Goal: Task Accomplishment & Management: Manage account settings

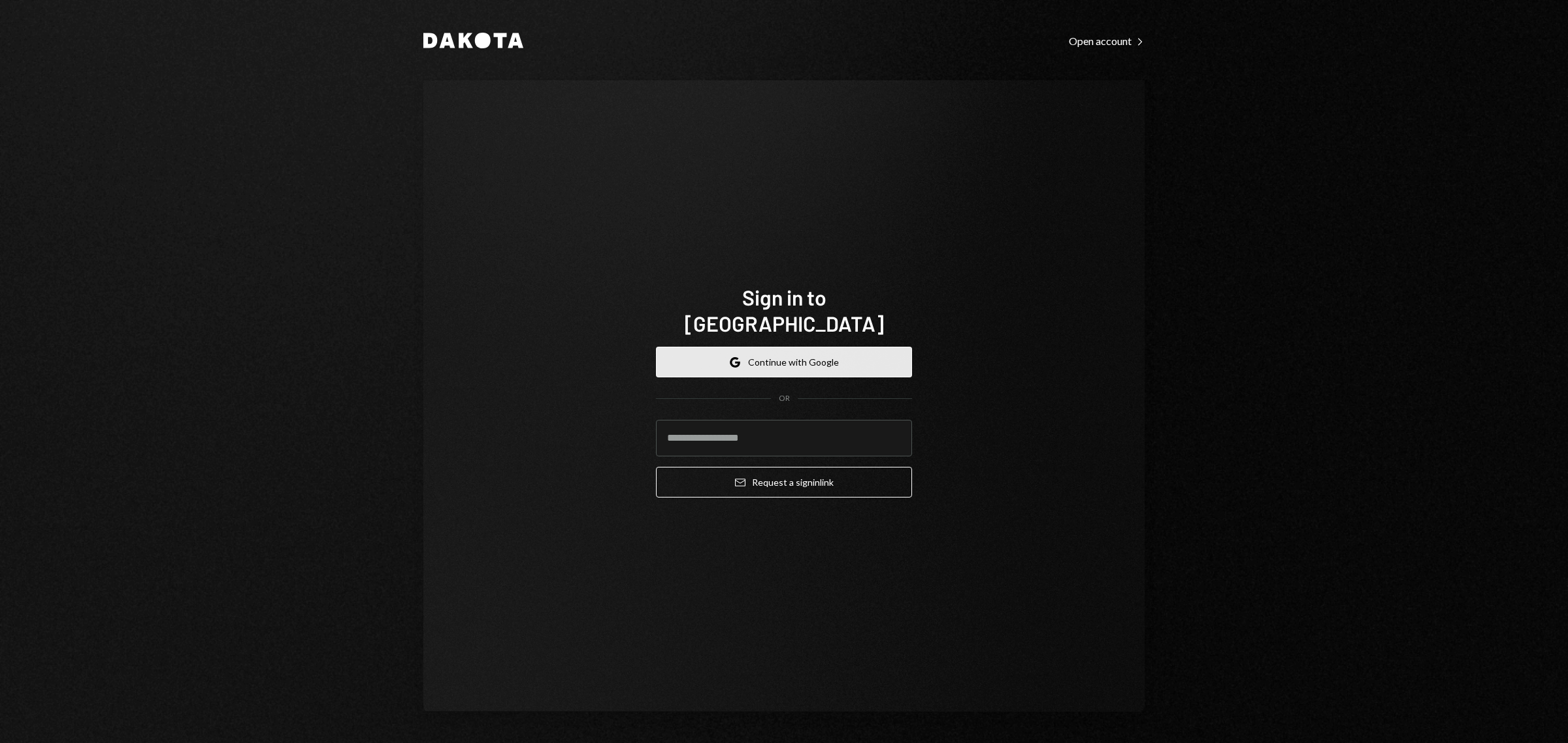
click at [774, 347] on button "Google Continue with Google" at bounding box center [784, 362] width 256 height 30
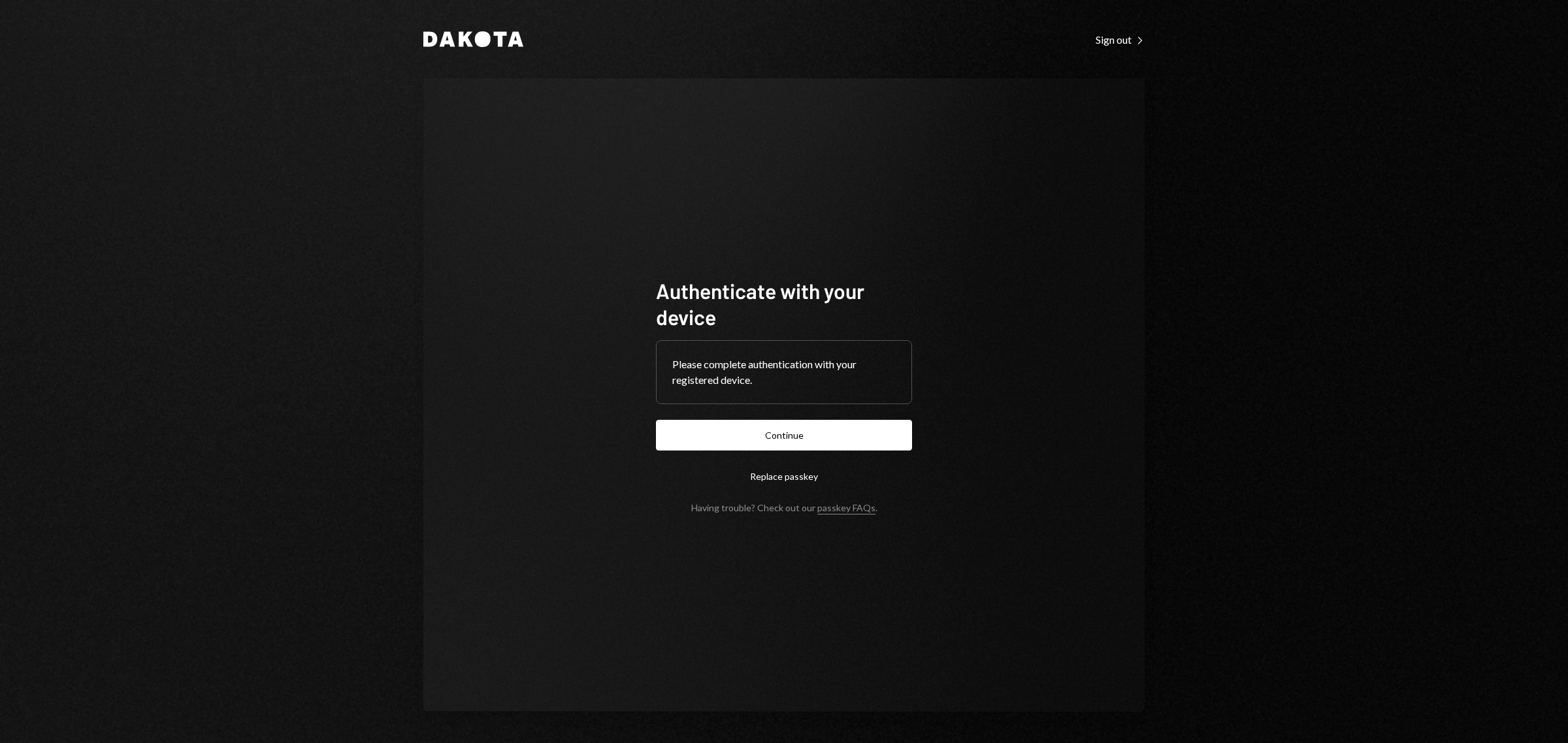
click at [1047, 471] on div "Authenticate with your device Please complete authentication with your register…" at bounding box center [784, 395] width 721 height 633
click at [780, 432] on button "Continue" at bounding box center [784, 435] width 256 height 30
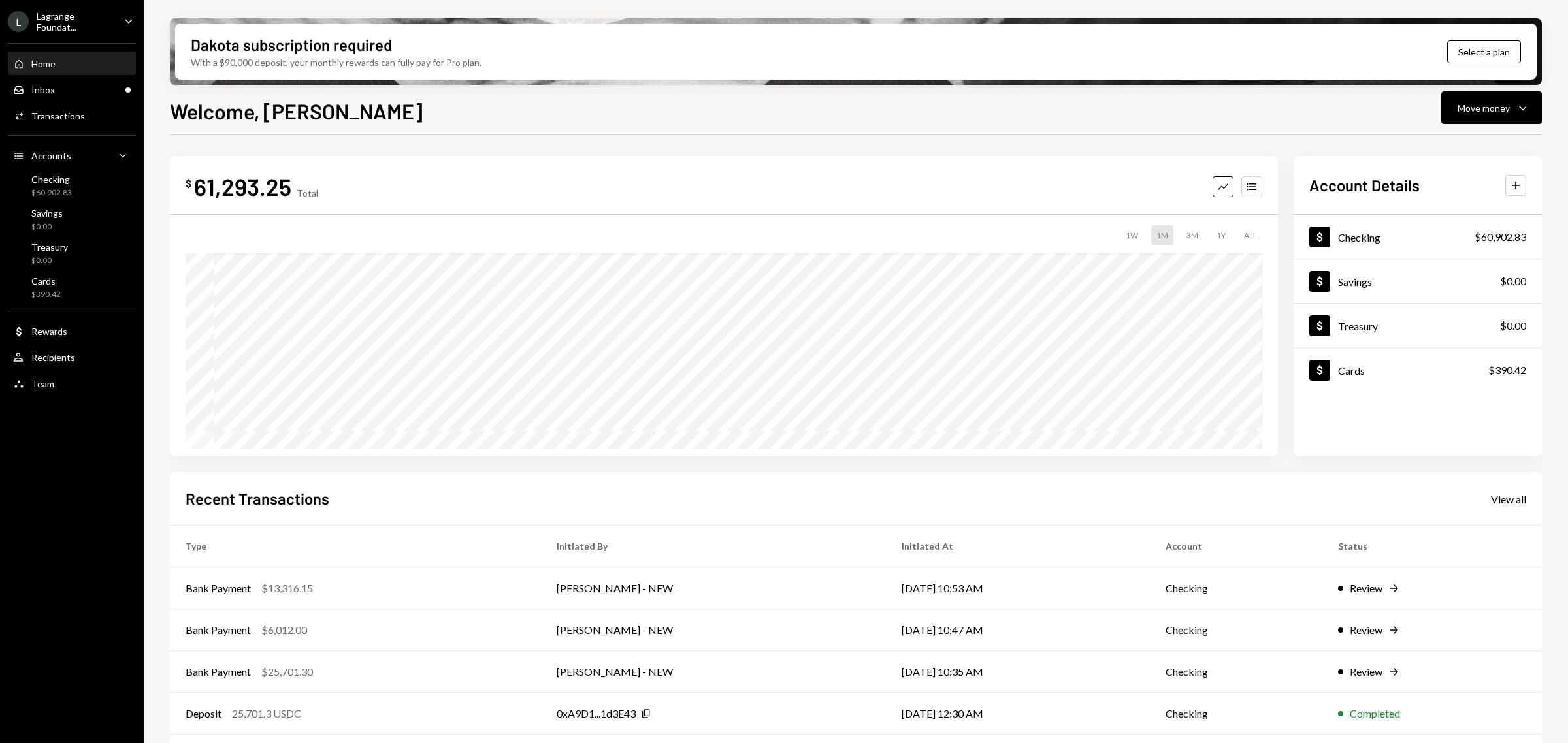
click at [76, 16] on div "Lagrange Foundat..." at bounding box center [75, 21] width 77 height 22
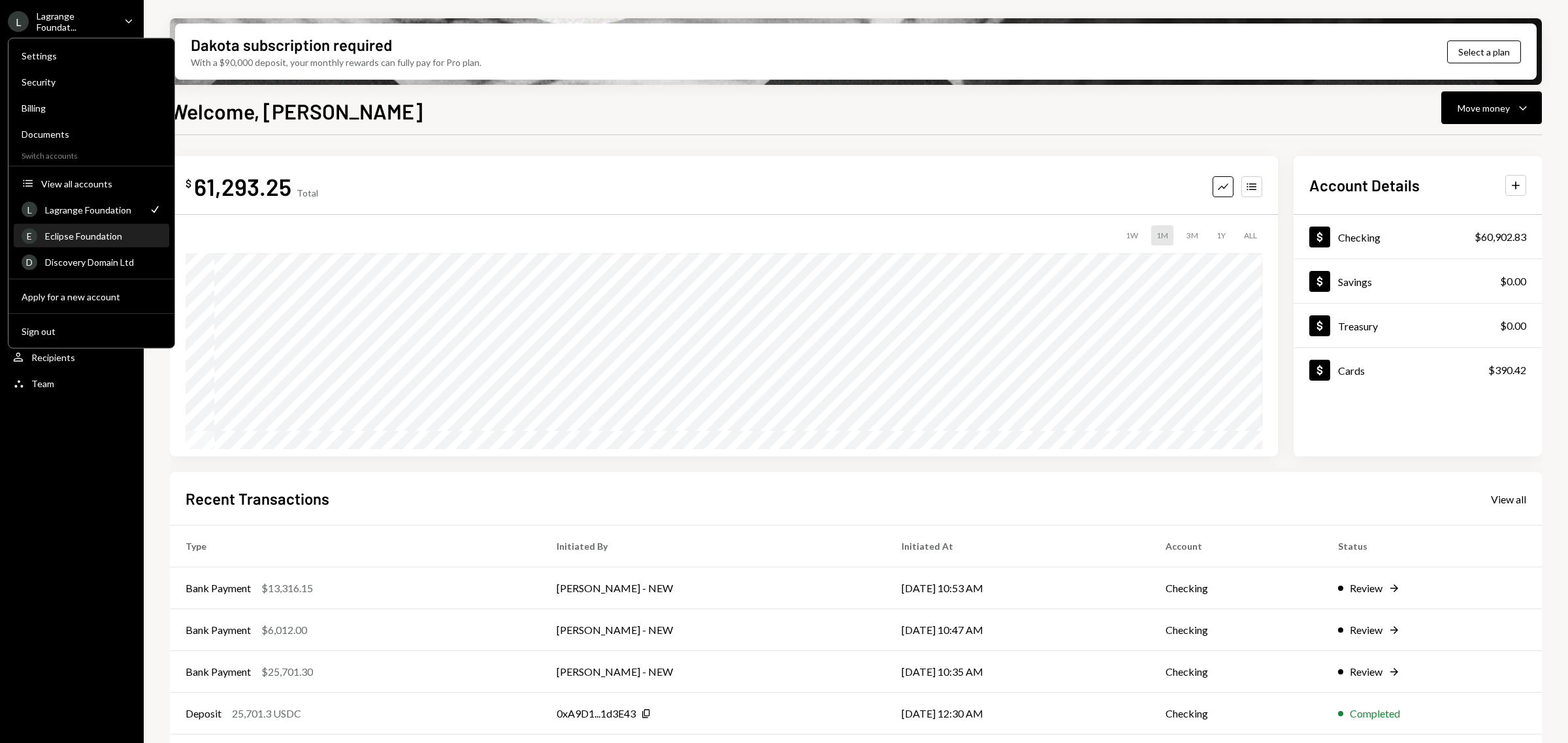
click at [86, 231] on div "Eclipse Foundation" at bounding box center [103, 236] width 116 height 11
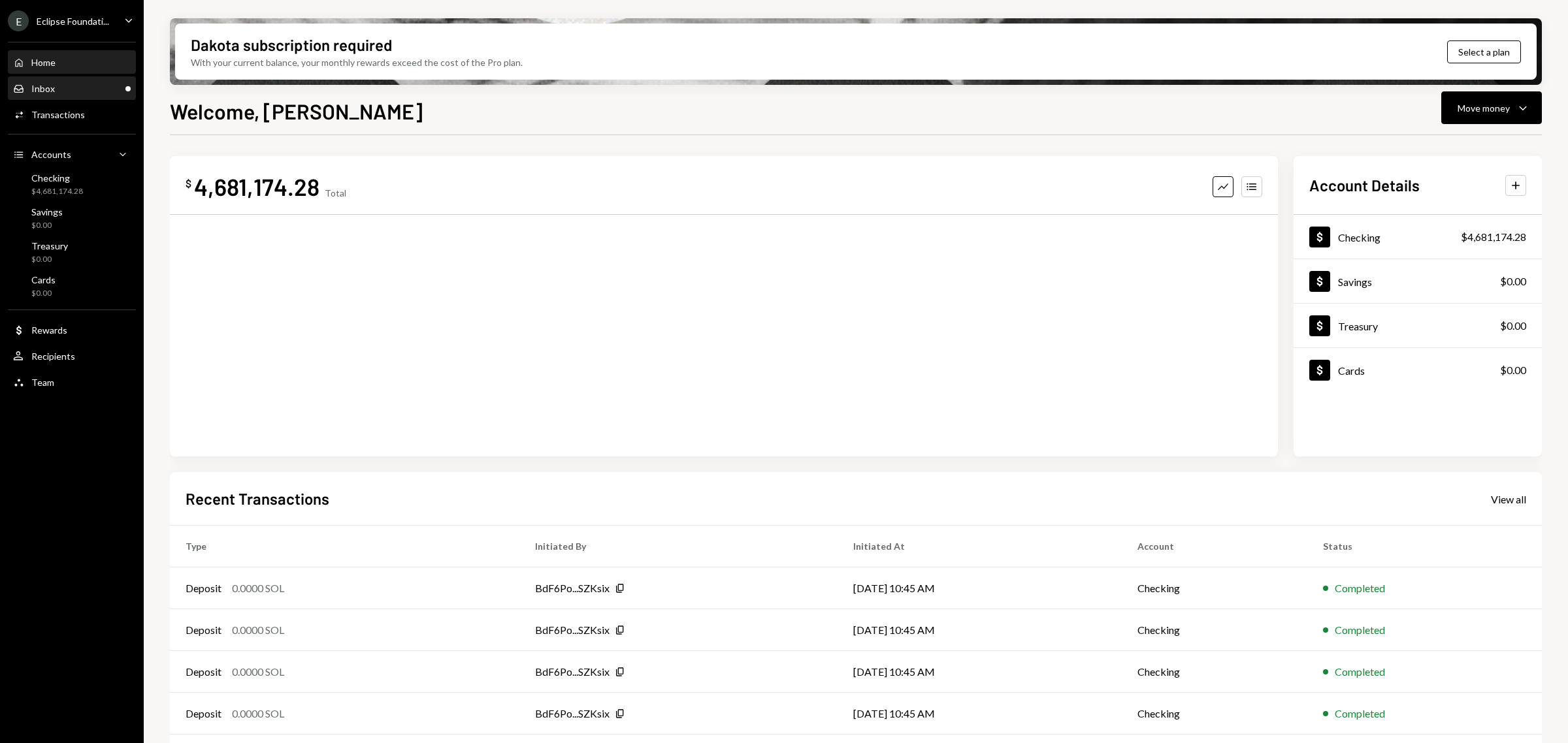
click at [31, 88] on div "Inbox" at bounding box center [43, 89] width 24 height 11
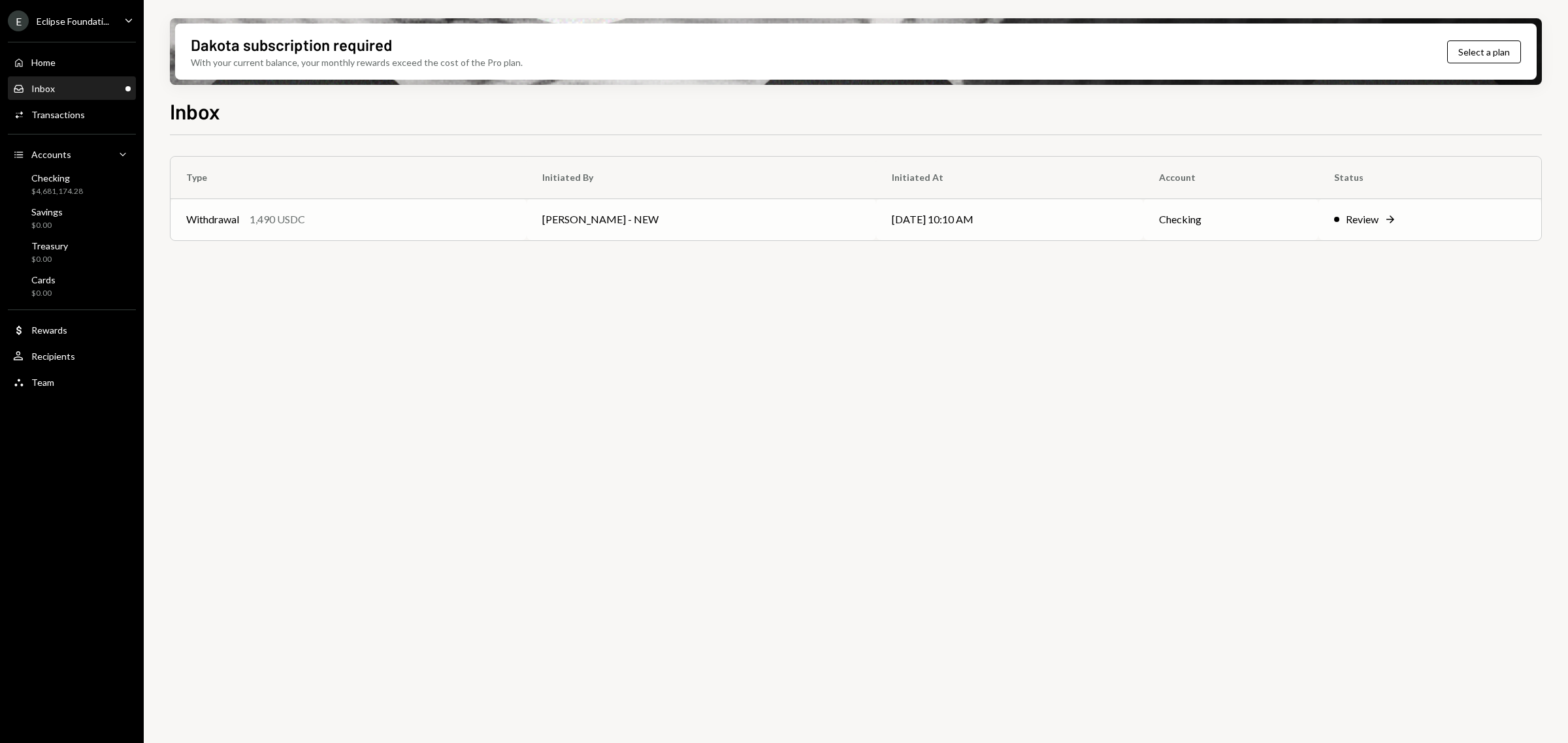
click at [410, 209] on td "Withdrawal 1,490 USDC" at bounding box center [348, 220] width 356 height 42
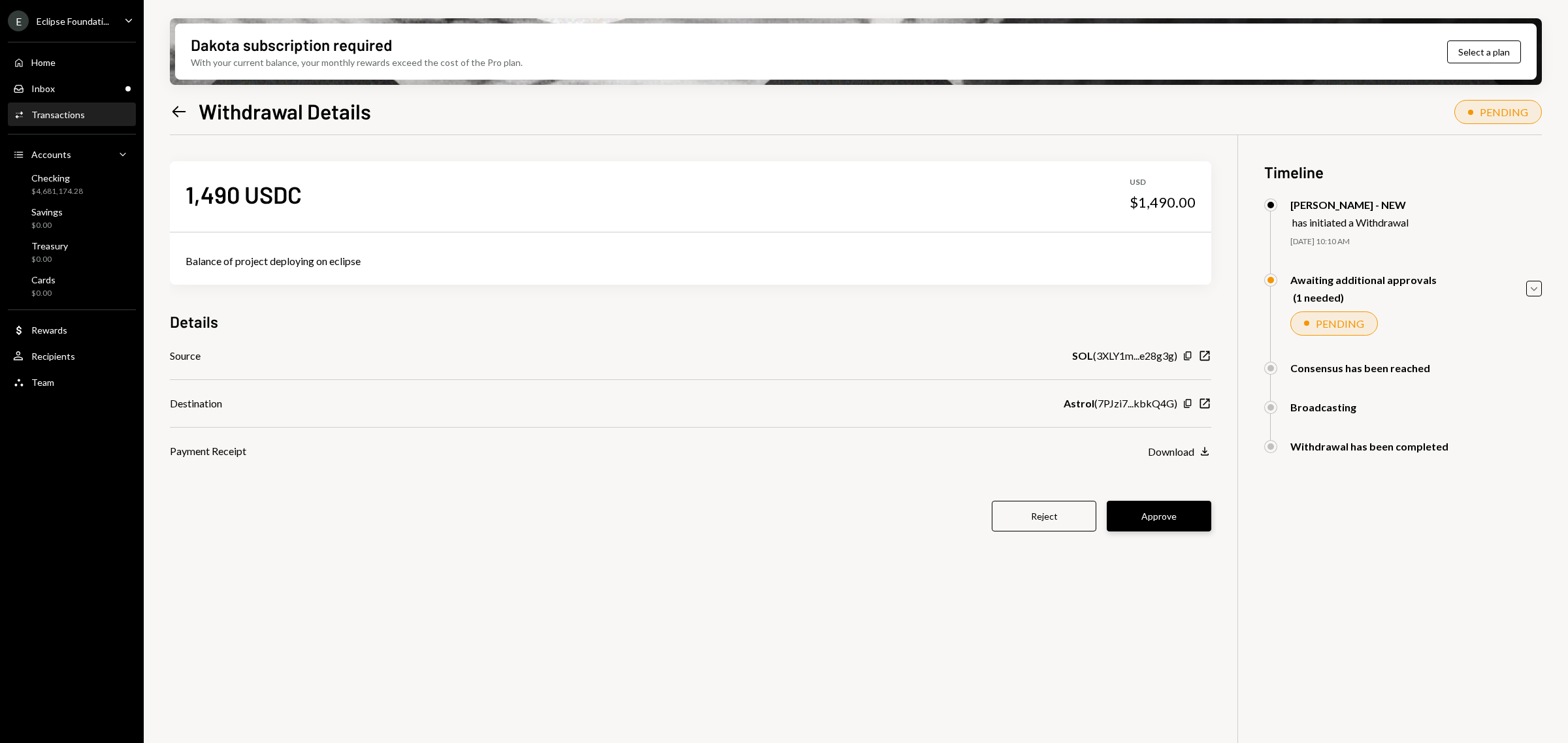
click at [1163, 514] on button "Approve" at bounding box center [1159, 516] width 105 height 30
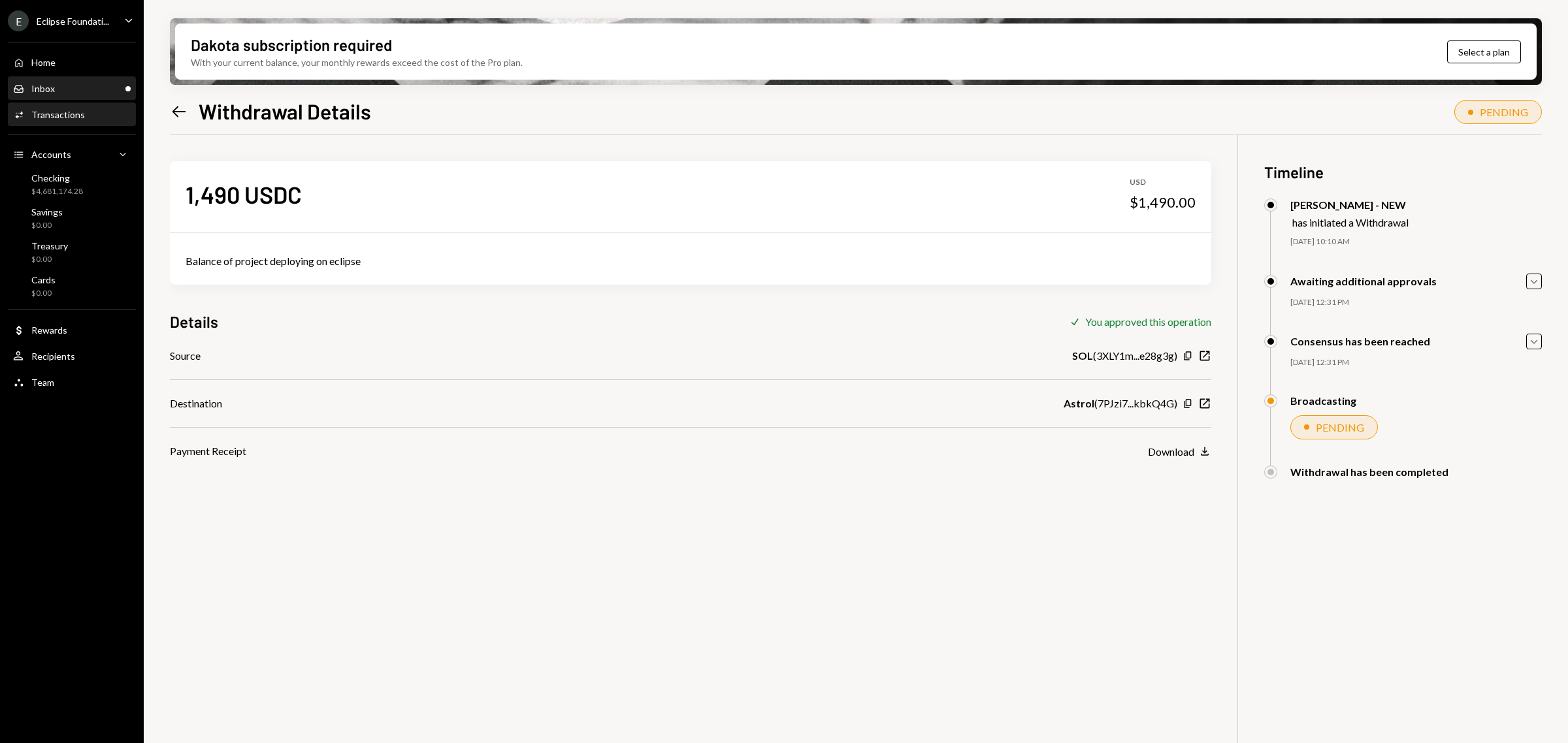
click at [62, 97] on div "Inbox Inbox" at bounding box center [72, 89] width 118 height 22
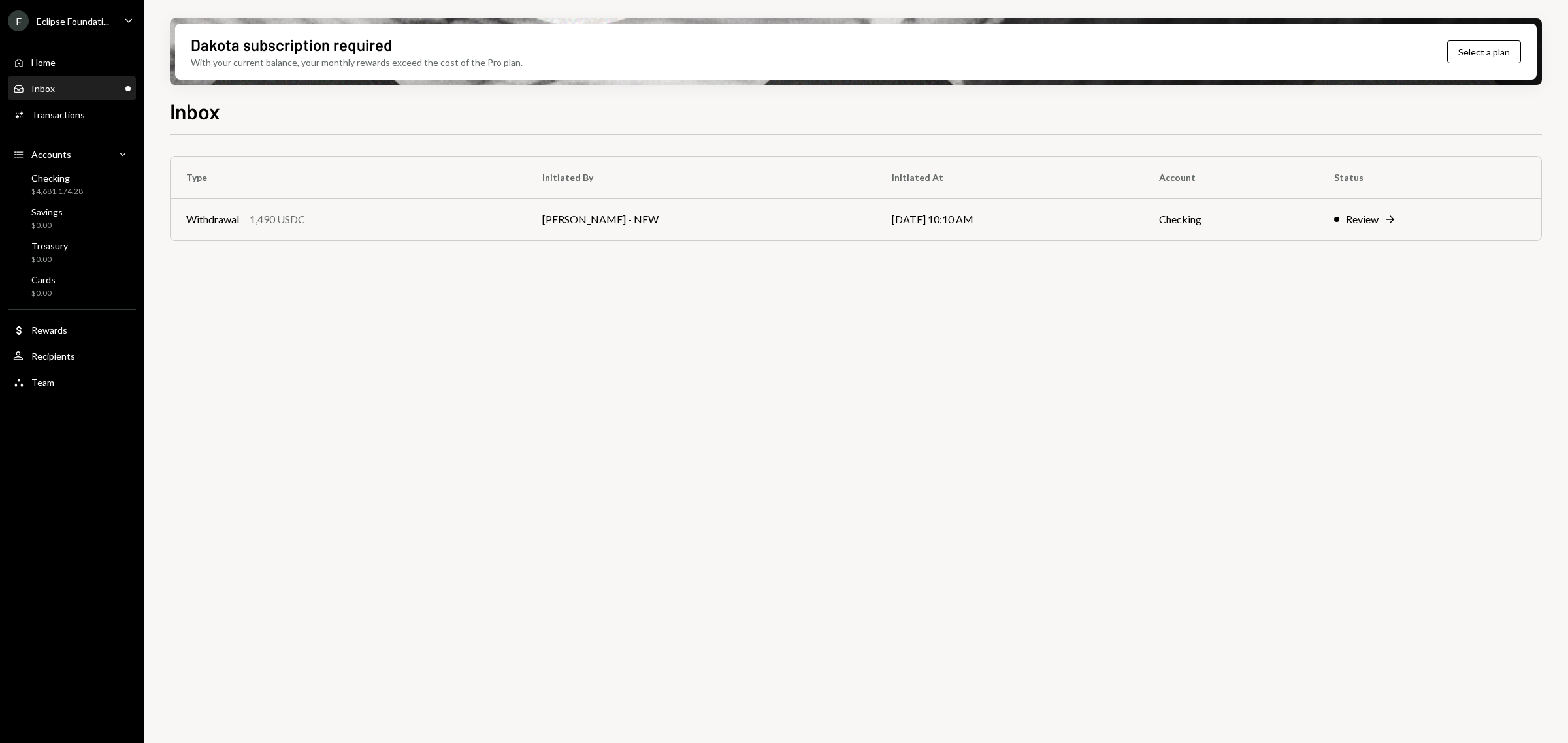
click at [82, 16] on div "Eclipse Foundati..." at bounding box center [72, 21] width 72 height 11
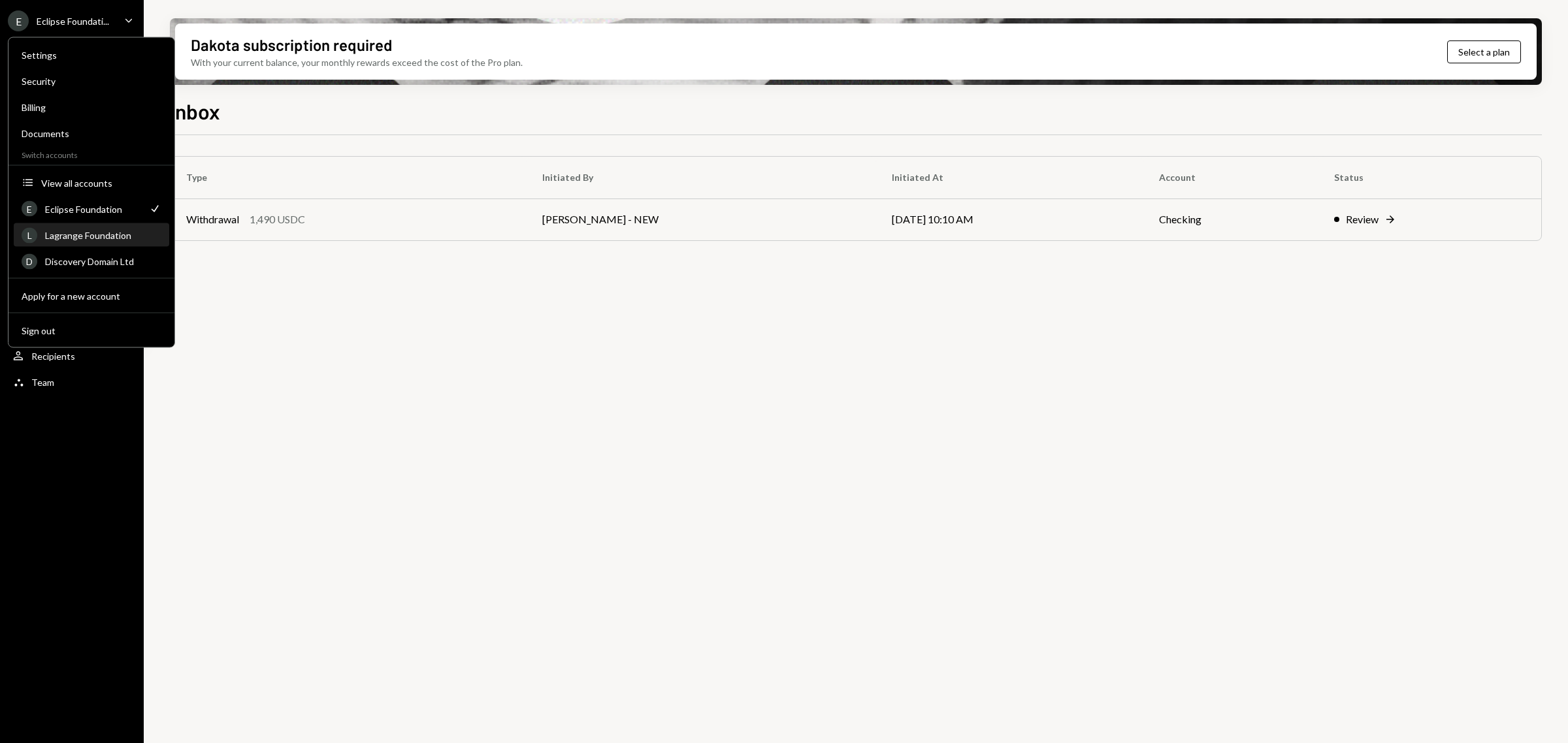
click at [103, 230] on div "Lagrange Foundation" at bounding box center [103, 235] width 116 height 11
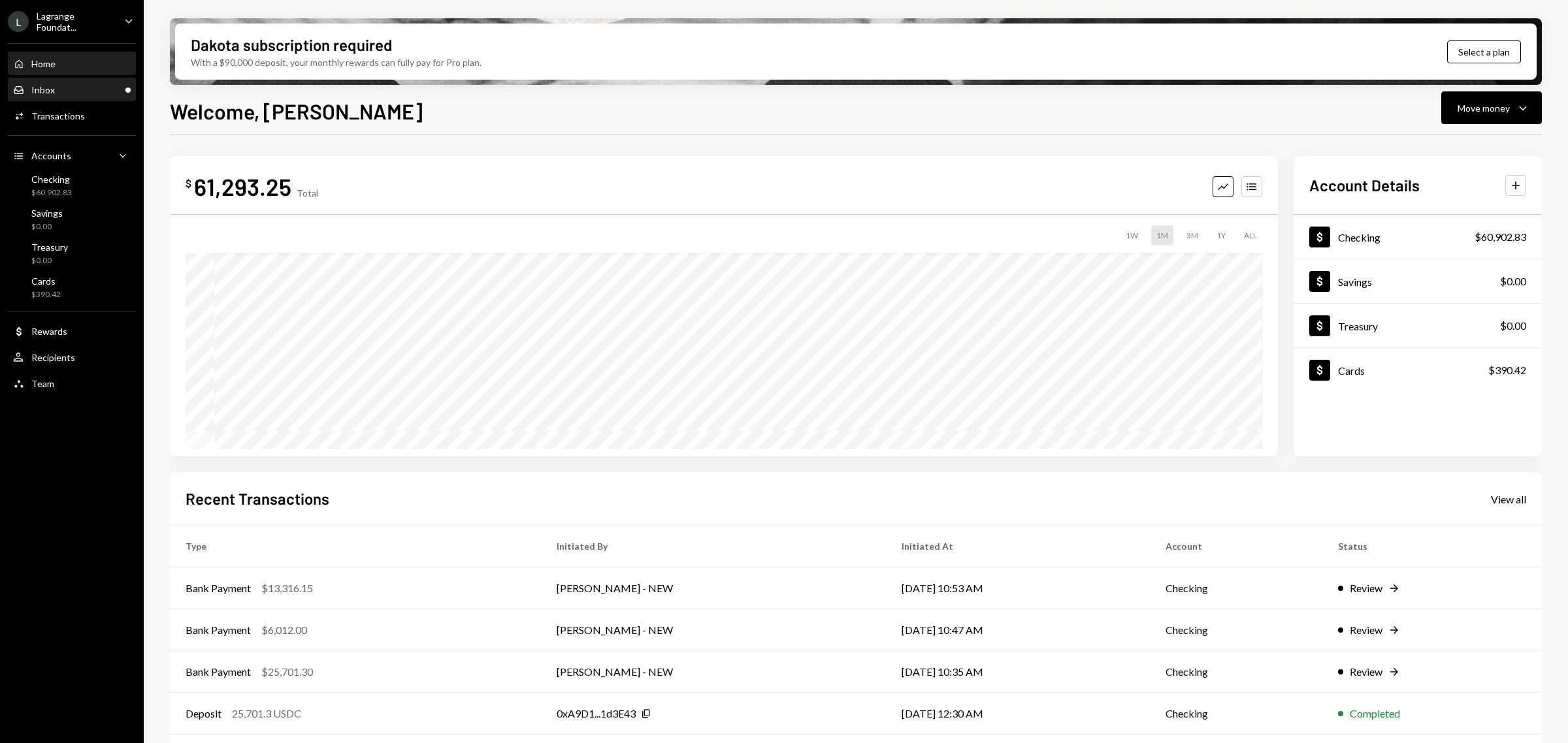
click at [77, 88] on div "Inbox Inbox" at bounding box center [72, 90] width 118 height 11
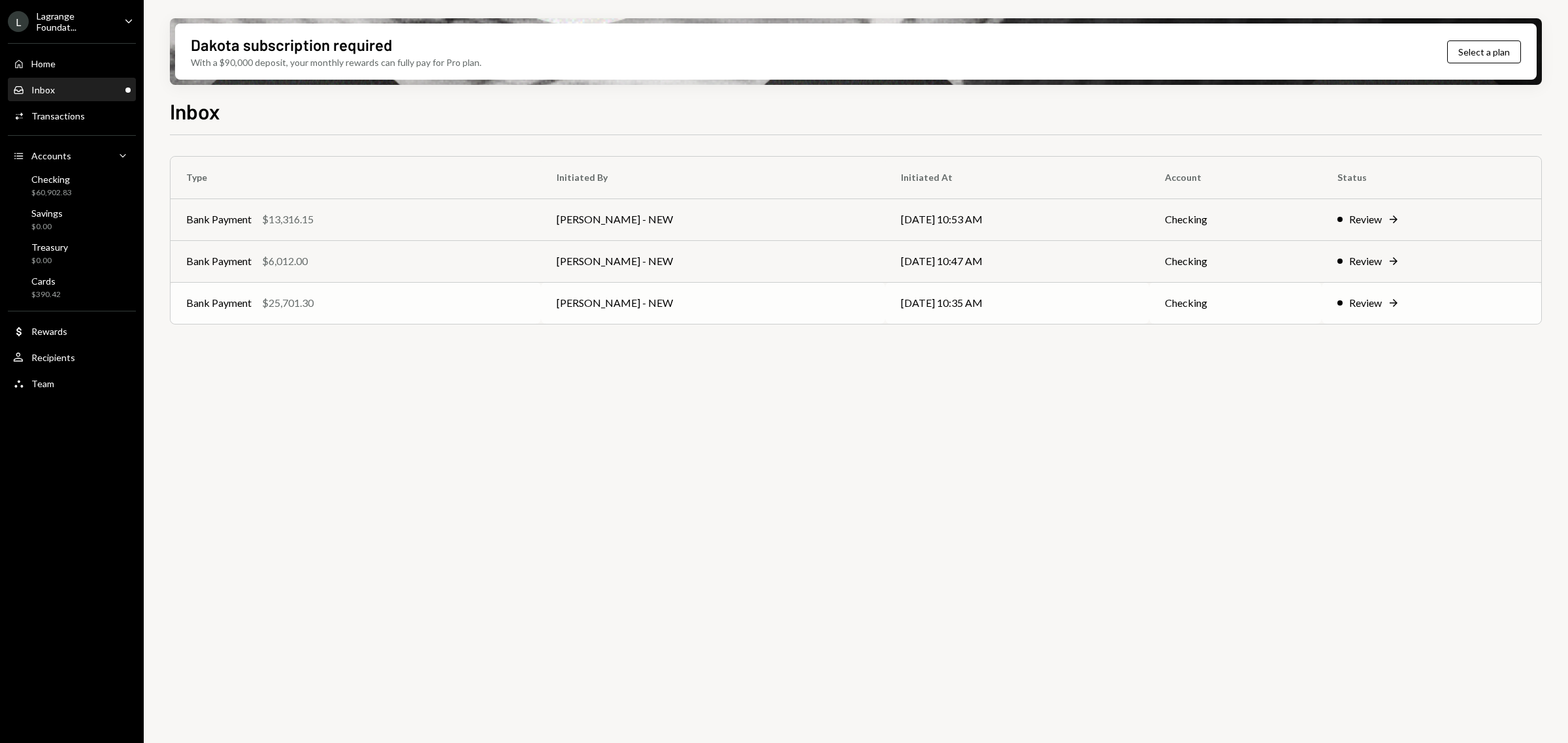
click at [468, 300] on div "Bank Payment $25,701.30" at bounding box center [355, 303] width 339 height 16
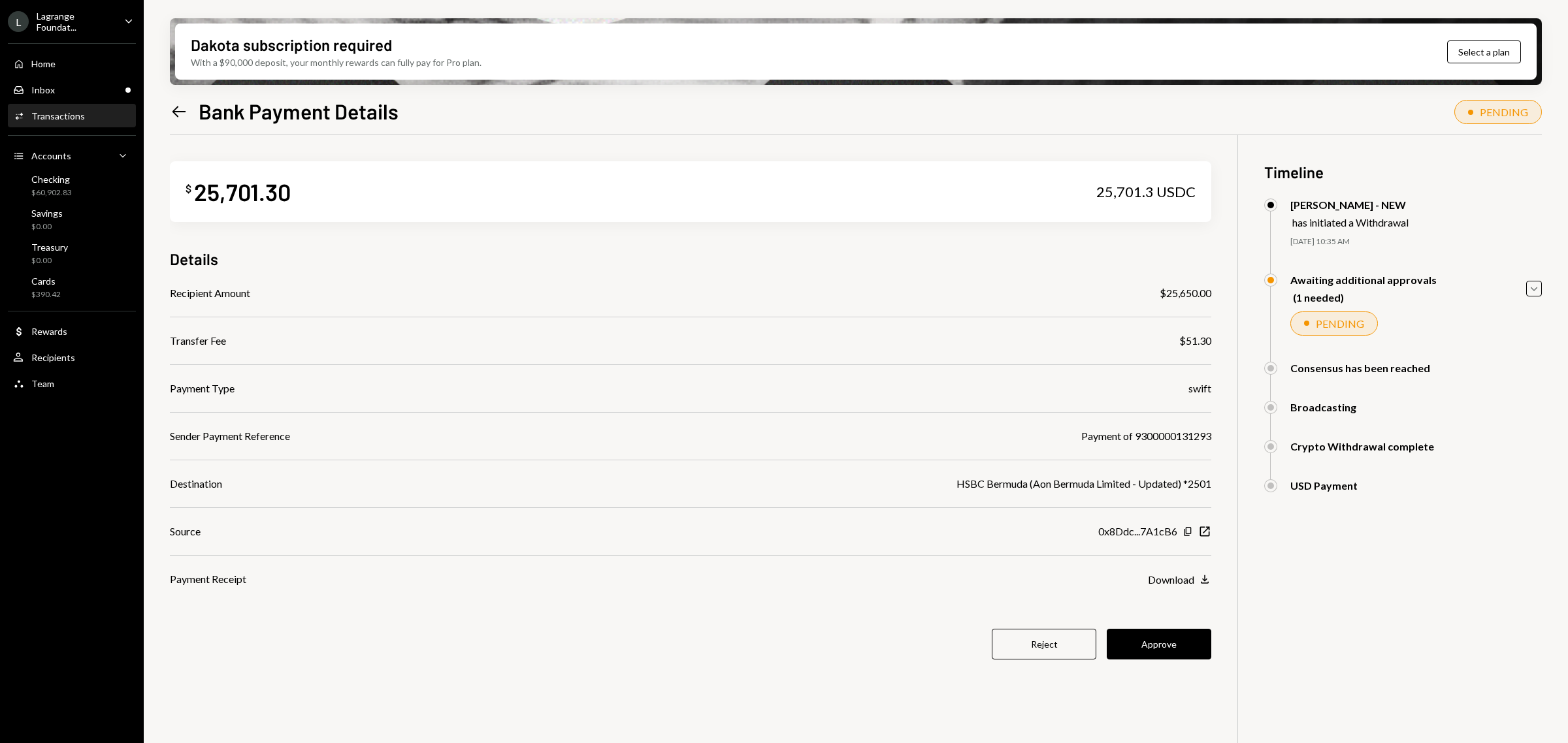
click at [181, 109] on icon "Left Arrow" at bounding box center [179, 112] width 18 height 18
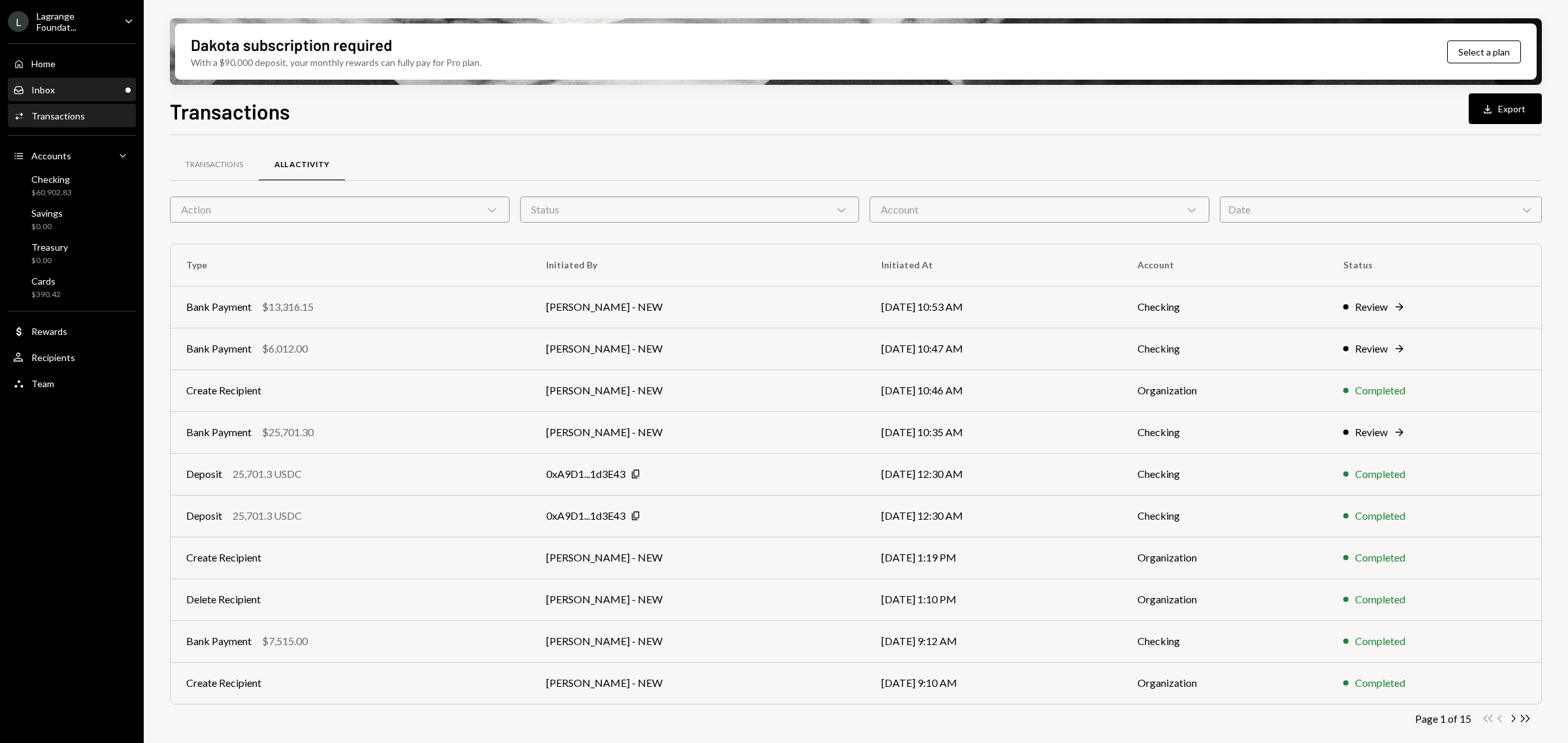
click at [69, 85] on div "Inbox Inbox" at bounding box center [72, 90] width 118 height 11
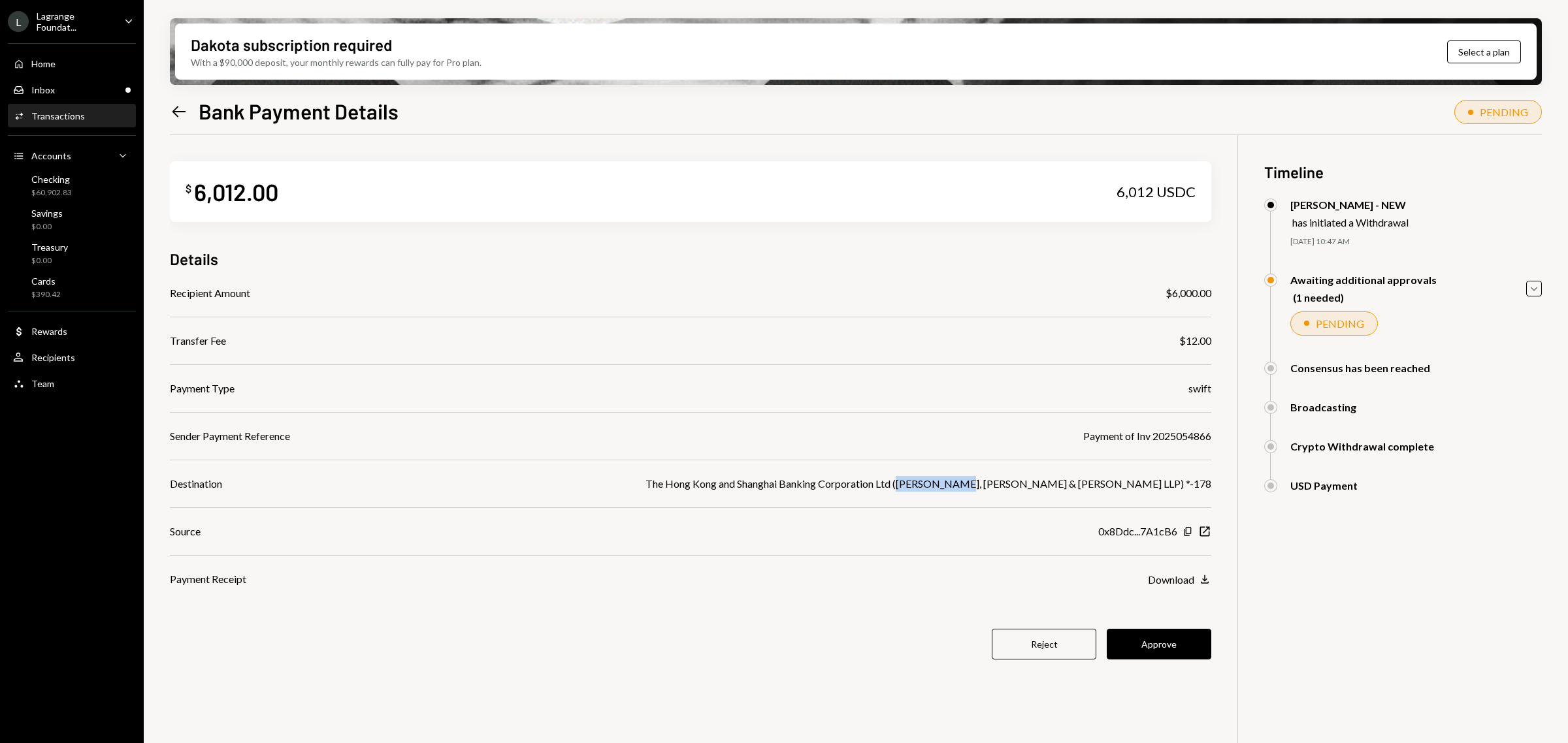
drag, startPoint x: 1046, startPoint y: 484, endPoint x: 1109, endPoint y: 485, distance: 63.0
click at [1109, 485] on div "The Hong Kong and Shanghai Banking Corporation Ltd (Gibson, Dunn & Crutcher LLP…" at bounding box center [928, 483] width 566 height 16
click at [980, 500] on div "Recipient Amount $6,000.00 Transfer Fee $12.00 Payment Type swift Sender Paymen…" at bounding box center [690, 436] width 1041 height 302
click at [1172, 645] on button "Approve" at bounding box center [1159, 644] width 105 height 30
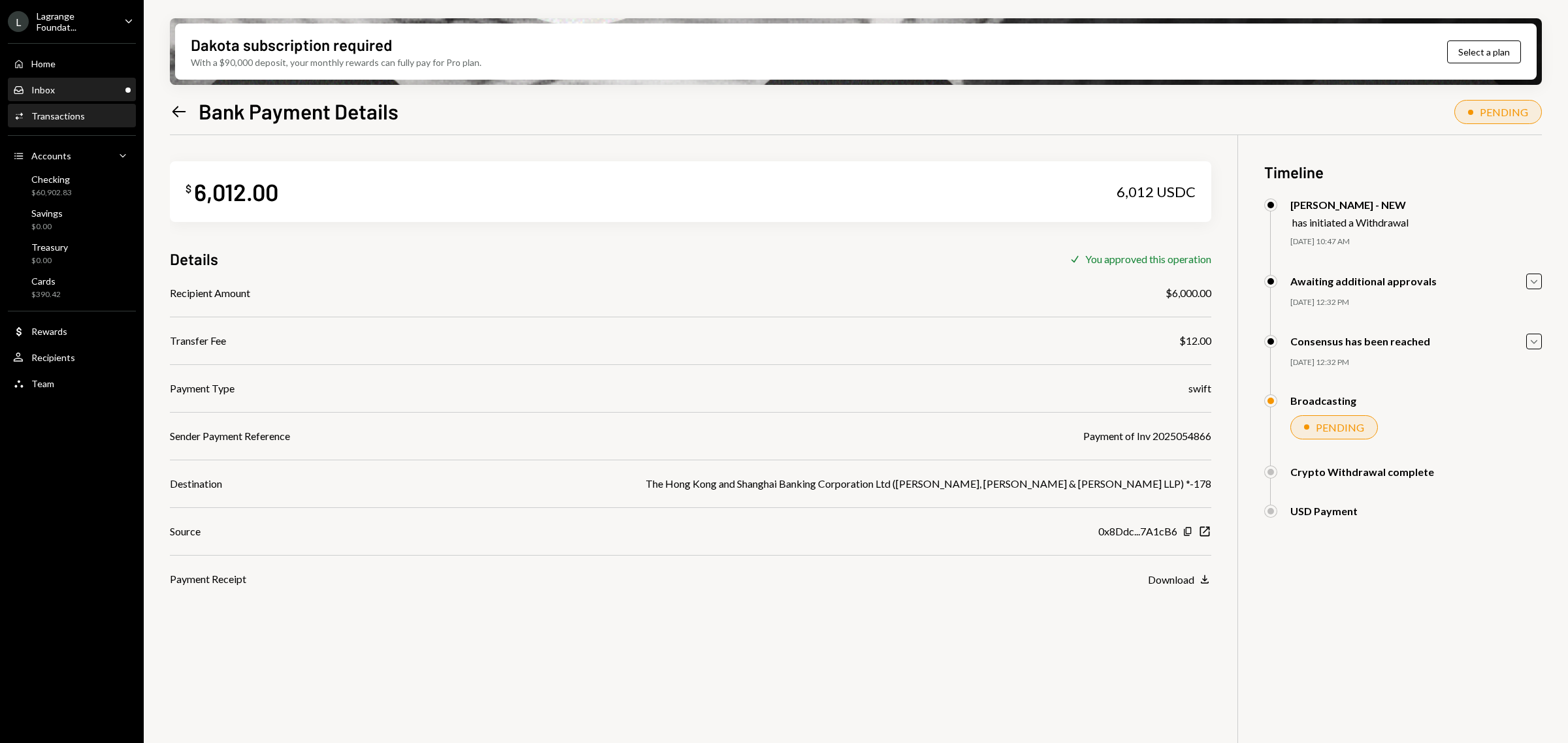
click at [93, 88] on div "Inbox Inbox" at bounding box center [72, 90] width 118 height 11
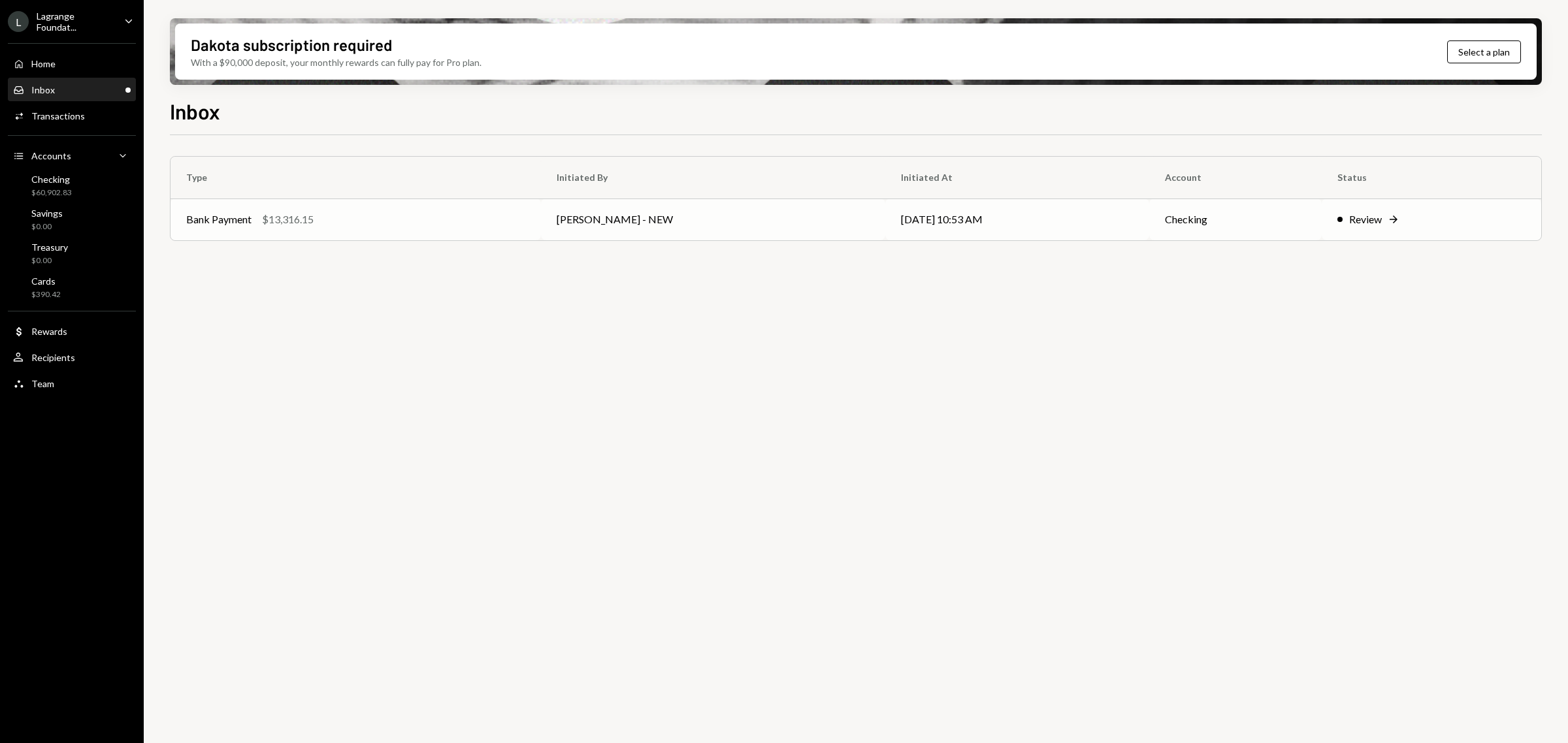
click at [335, 225] on div "Bank Payment $13,316.15" at bounding box center [355, 219] width 339 height 16
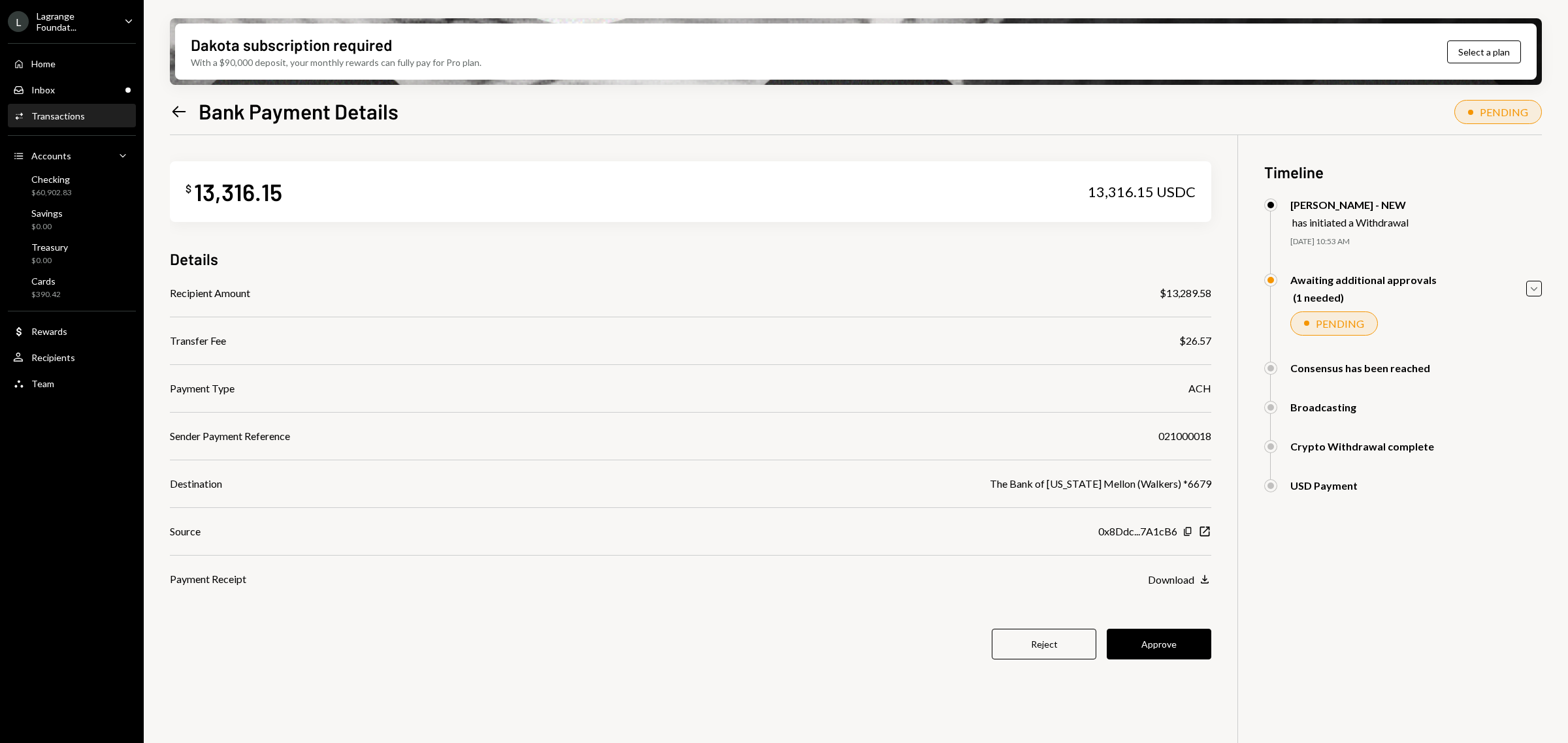
click at [1192, 642] on button "Approve" at bounding box center [1159, 644] width 105 height 30
